Goal: Transaction & Acquisition: Download file/media

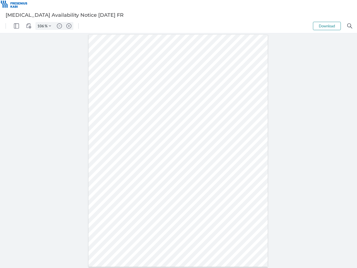
click at [16, 26] on img "Panel" at bounding box center [16, 25] width 5 height 5
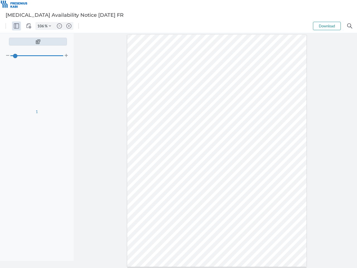
click at [29, 26] on img "View Controls" at bounding box center [28, 25] width 5 height 5
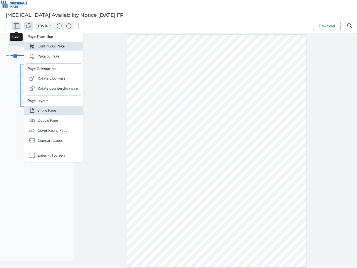
click at [42, 26] on input "106" at bounding box center [40, 25] width 9 height 5
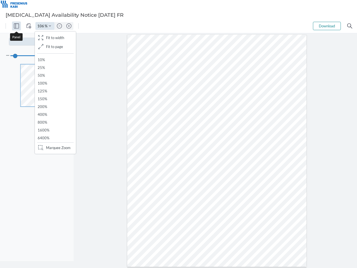
click at [50, 26] on img "Zoom Controls" at bounding box center [50, 26] width 2 height 2
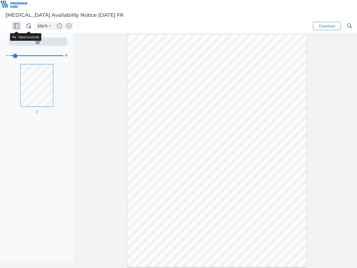
click at [59, 26] on img "Zoom out" at bounding box center [59, 25] width 5 height 5
click at [69, 26] on img "Zoom in" at bounding box center [68, 25] width 5 height 5
type input "106"
click at [327, 26] on button "Download" at bounding box center [327, 26] width 28 height 8
click at [350, 26] on img "Search" at bounding box center [350, 25] width 5 height 5
